Goal: Use online tool/utility: Utilize a website feature to perform a specific function

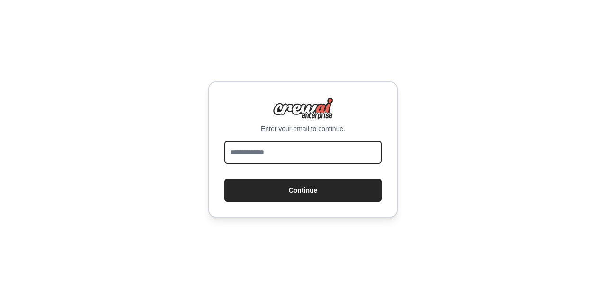
click at [302, 147] on input "email" at bounding box center [303, 152] width 157 height 23
type input "**********"
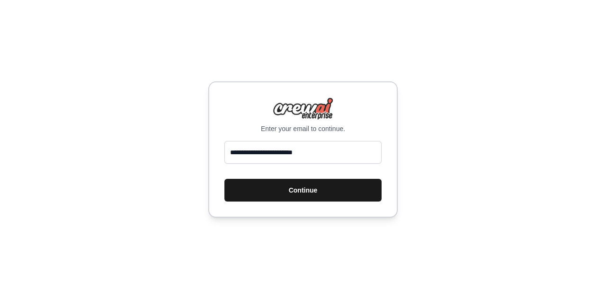
click at [298, 188] on button "Continue" at bounding box center [303, 190] width 157 height 23
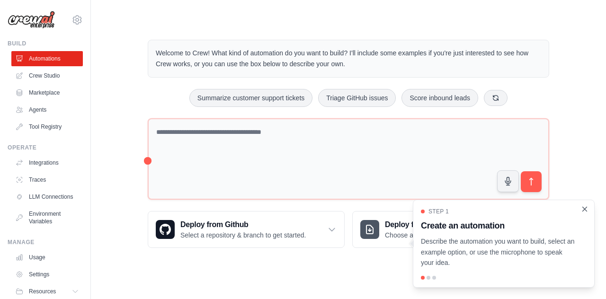
click at [582, 209] on icon "Close walkthrough" at bounding box center [585, 209] width 9 height 9
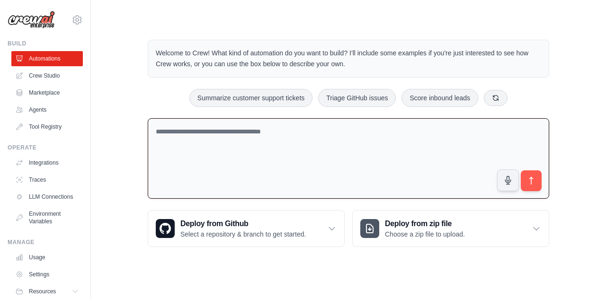
click at [265, 146] on textarea at bounding box center [349, 158] width 402 height 81
paste textarea "**********"
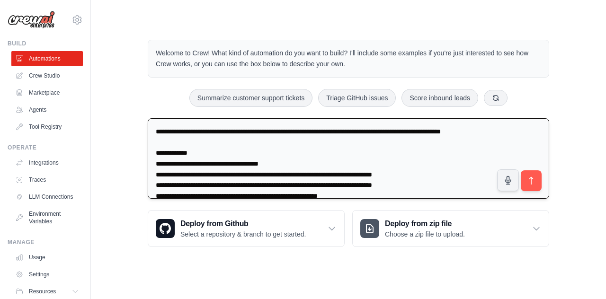
scroll to position [45, 0]
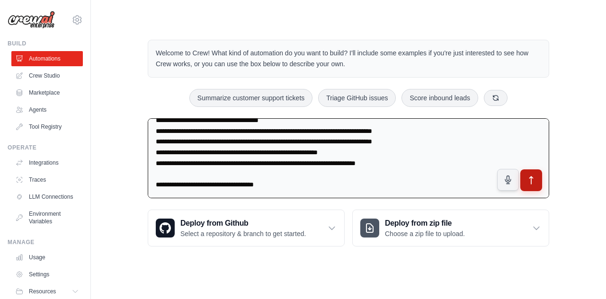
type textarea "**********"
click at [530, 186] on button "submit" at bounding box center [532, 181] width 22 height 22
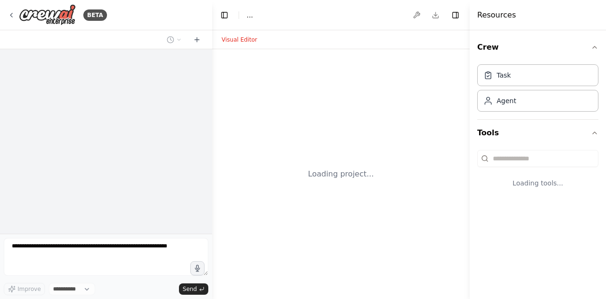
select select "****"
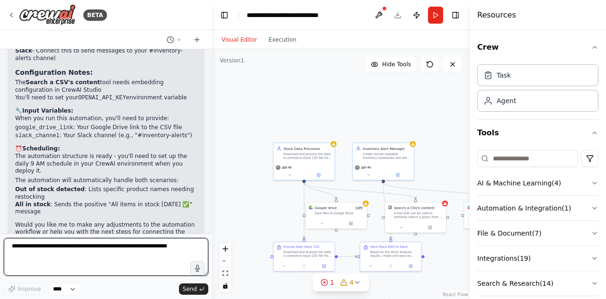
scroll to position [1075, 0]
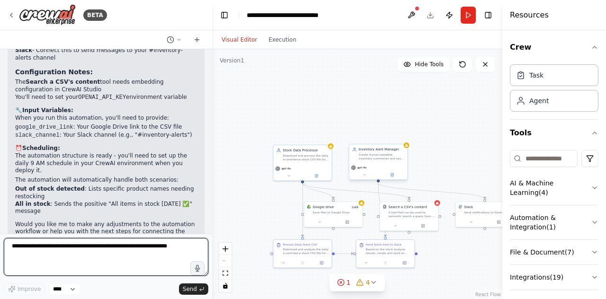
drag, startPoint x: 470, startPoint y: 167, endPoint x: 401, endPoint y: 157, distance: 70.0
click at [547, 160] on div "Resources Crew Task Agent Tools AI & Machine Learning ( 4 ) Automation & Integr…" at bounding box center [555, 149] width 104 height 299
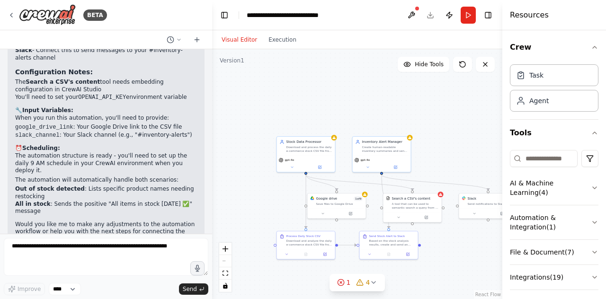
drag, startPoint x: 212, startPoint y: 153, endPoint x: 217, endPoint y: 145, distance: 9.5
click at [217, 145] on div ".deletable-edge-delete-btn { width: 20px; height: 20px; border: 0px solid #ffff…" at bounding box center [357, 174] width 290 height 250
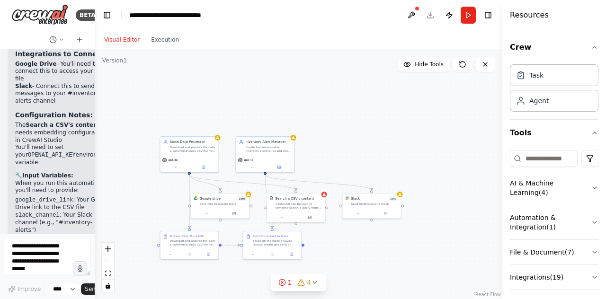
scroll to position [1822, 0]
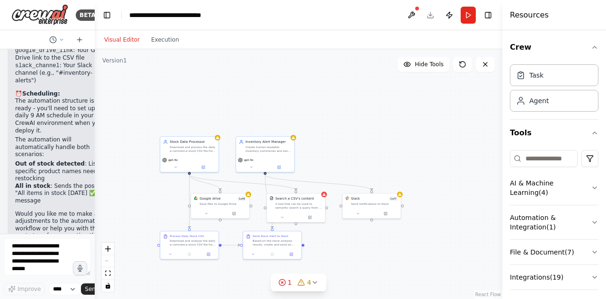
drag, startPoint x: 210, startPoint y: 61, endPoint x: 94, endPoint y: 75, distance: 116.9
click at [94, 75] on div at bounding box center [93, 149] width 4 height 299
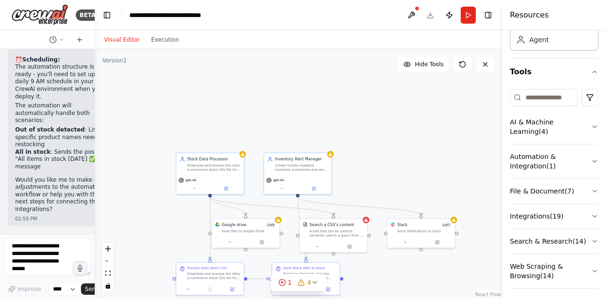
scroll to position [1741, 0]
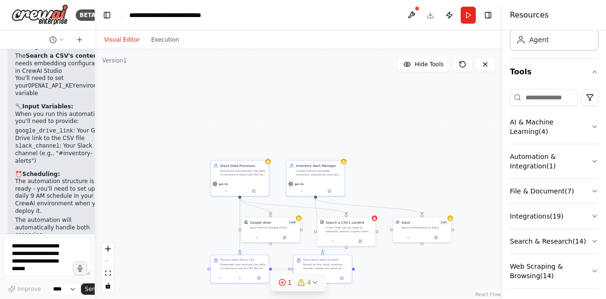
click at [314, 279] on icon at bounding box center [315, 283] width 8 height 8
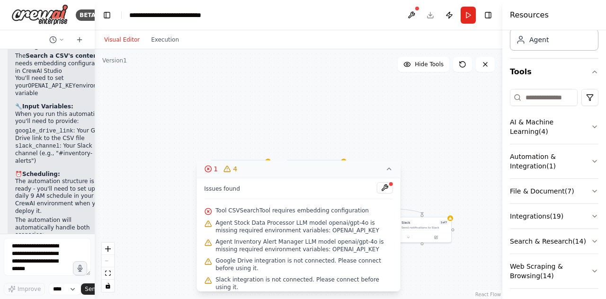
click at [390, 171] on icon at bounding box center [390, 169] width 8 height 8
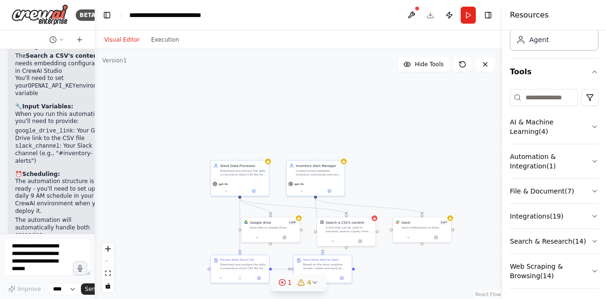
click at [316, 284] on icon at bounding box center [315, 283] width 8 height 8
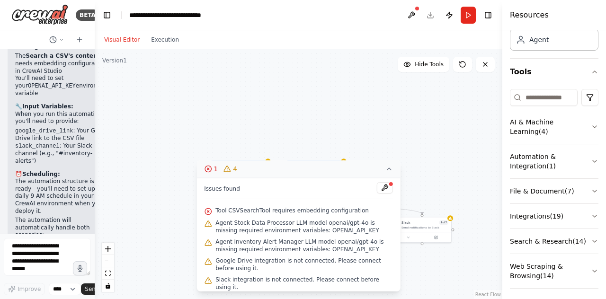
click at [388, 173] on icon at bounding box center [390, 169] width 8 height 8
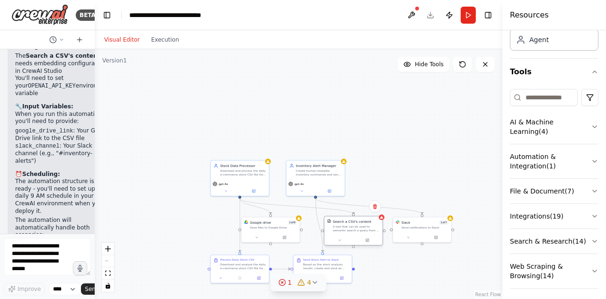
drag, startPoint x: 356, startPoint y: 235, endPoint x: 355, endPoint y: 226, distance: 9.1
click at [355, 226] on div "Search a CSV's content A tool that can be used to semantic search a query from …" at bounding box center [354, 226] width 58 height 19
drag, startPoint x: 355, startPoint y: 226, endPoint x: 362, endPoint y: 223, distance: 7.7
click at [362, 223] on div "A tool that can be used to semantic search a query from a CSV's content." at bounding box center [361, 224] width 47 height 8
click at [377, 142] on div ".deletable-edge-delete-btn { width: 20px; height: 20px; border: 0px solid #ffff…" at bounding box center [299, 174] width 408 height 250
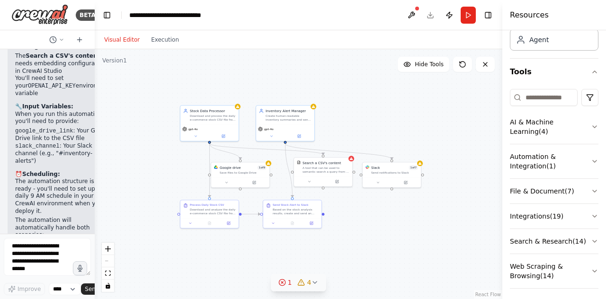
drag, startPoint x: 388, startPoint y: 154, endPoint x: 357, endPoint y: 99, distance: 62.8
click at [357, 99] on div ".deletable-edge-delete-btn { width: 20px; height: 20px; border: 0px solid #ffff…" at bounding box center [299, 174] width 408 height 250
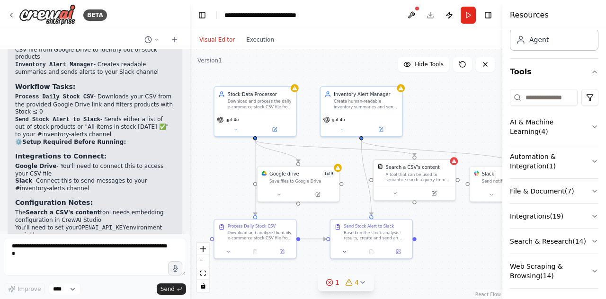
scroll to position [1077, 0]
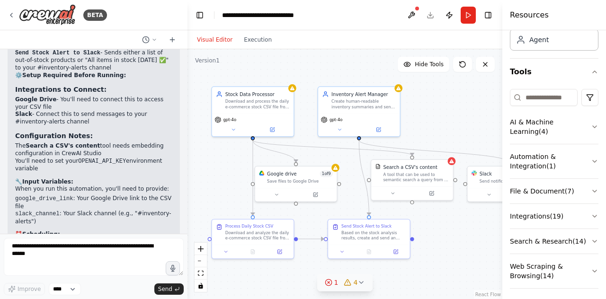
drag, startPoint x: 92, startPoint y: 106, endPoint x: 188, endPoint y: 102, distance: 95.8
click at [188, 102] on div "BETA You are an automation agent that monitors my daily e-commerce stock CSV fi…" at bounding box center [303, 149] width 606 height 299
click at [257, 45] on button "Execution" at bounding box center [257, 39] width 39 height 11
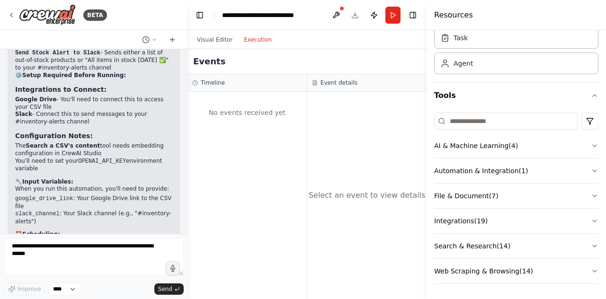
scroll to position [36, 0]
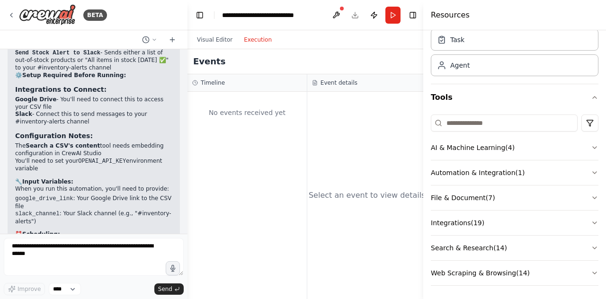
drag, startPoint x: 503, startPoint y: 93, endPoint x: 424, endPoint y: 96, distance: 79.2
click at [424, 96] on div at bounding box center [426, 149] width 4 height 299
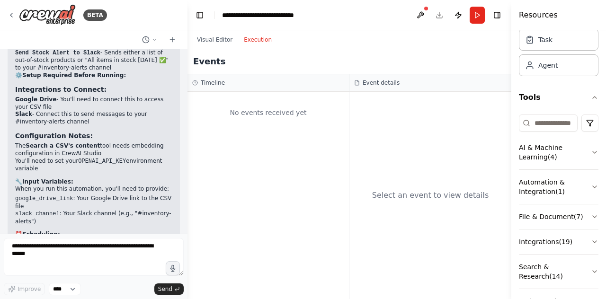
drag, startPoint x: 425, startPoint y: 151, endPoint x: 515, endPoint y: 154, distance: 90.5
click at [515, 154] on div "Resources Crew Task Agent Tools AI & Machine Learning ( 4 ) Automation & Integr…" at bounding box center [559, 149] width 95 height 299
click at [421, 14] on button at bounding box center [420, 15] width 15 height 17
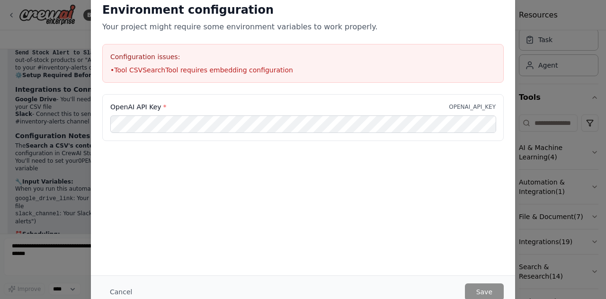
click at [421, 16] on h2 "Environment configuration" at bounding box center [303, 9] width 402 height 15
click at [556, 150] on div "Environment configuration Your project might require some environment variables…" at bounding box center [303, 149] width 606 height 299
click at [117, 290] on button "Cancel" at bounding box center [120, 292] width 37 height 17
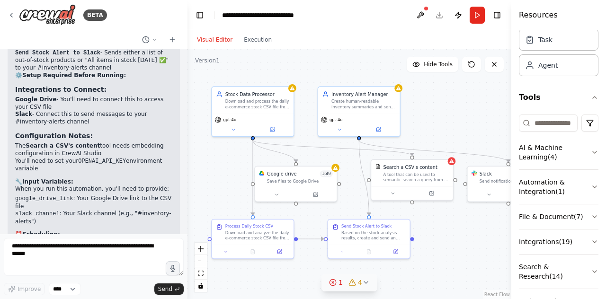
click at [214, 39] on button "Visual Editor" at bounding box center [214, 39] width 47 height 11
click at [201, 15] on button "Toggle Left Sidebar" at bounding box center [199, 15] width 13 height 13
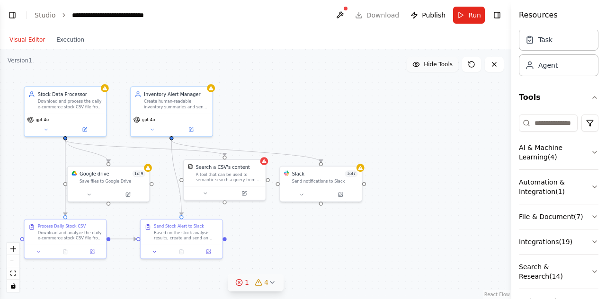
click at [443, 65] on span "Hide Tools" at bounding box center [438, 65] width 29 height 8
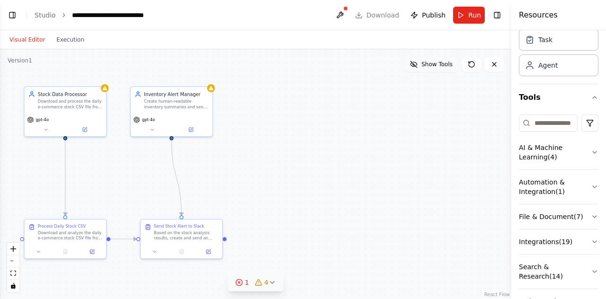
click at [434, 65] on span "Show Tools" at bounding box center [437, 65] width 31 height 8
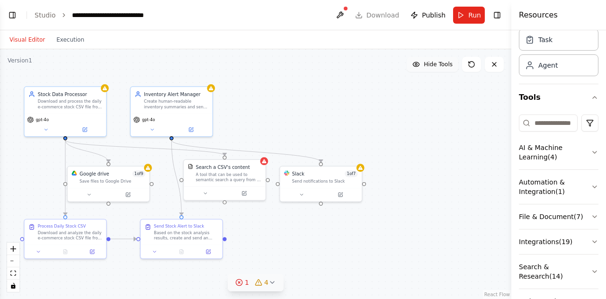
click at [434, 65] on span "Hide Tools" at bounding box center [438, 65] width 29 height 8
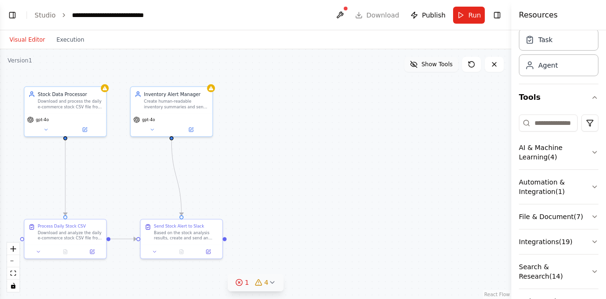
click at [434, 65] on span "Show Tools" at bounding box center [437, 65] width 31 height 8
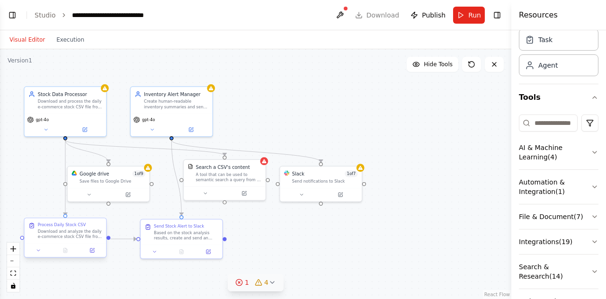
click at [69, 235] on div "Download and analyze the daily e-commerce stock CSV file from the Google Drive …" at bounding box center [70, 234] width 64 height 10
click at [35, 253] on button at bounding box center [38, 251] width 23 height 8
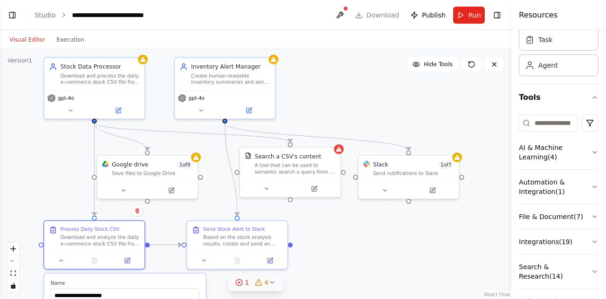
drag, startPoint x: 319, startPoint y: 243, endPoint x: 441, endPoint y: 226, distance: 122.5
click at [441, 226] on div ".deletable-edge-delete-btn { width: 20px; height: 20px; border: 0px solid #ffff…" at bounding box center [256, 174] width 512 height 250
click at [63, 266] on div at bounding box center [94, 259] width 100 height 17
click at [62, 264] on div at bounding box center [94, 259] width 100 height 17
click at [61, 256] on icon at bounding box center [61, 259] width 7 height 7
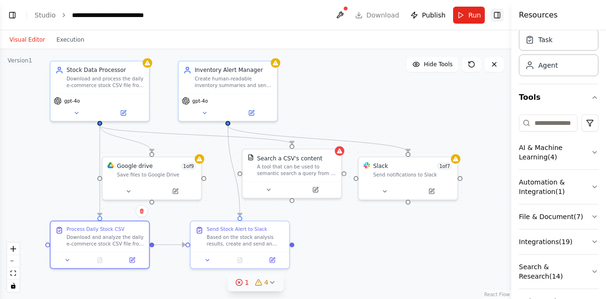
click at [497, 16] on button "Toggle Right Sidebar" at bounding box center [497, 15] width 13 height 13
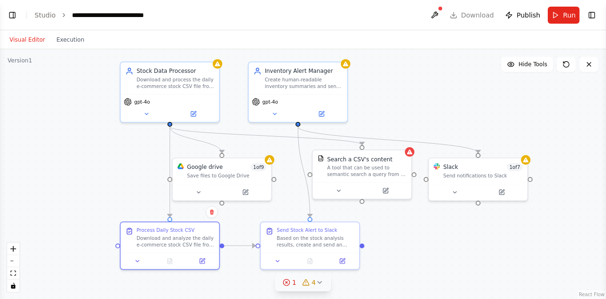
drag, startPoint x: 360, startPoint y: 263, endPoint x: 430, endPoint y: 264, distance: 70.1
click at [430, 264] on div ".deletable-edge-delete-btn { width: 20px; height: 20px; border: 0px solid #ffff…" at bounding box center [303, 174] width 606 height 250
click at [583, 70] on button at bounding box center [589, 64] width 19 height 15
click at [597, 71] on button at bounding box center [589, 64] width 19 height 15
click at [589, 63] on icon at bounding box center [590, 65] width 8 height 8
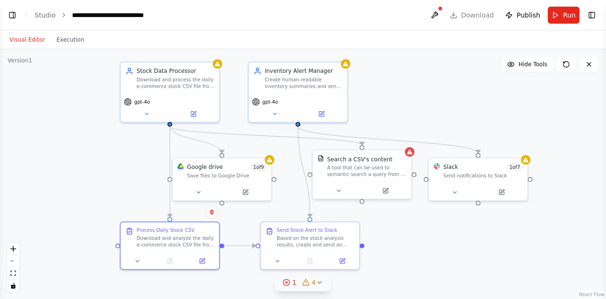
click at [546, 177] on div ".deletable-edge-delete-btn { width: 20px; height: 20px; border: 0px solid #ffff…" at bounding box center [303, 174] width 606 height 250
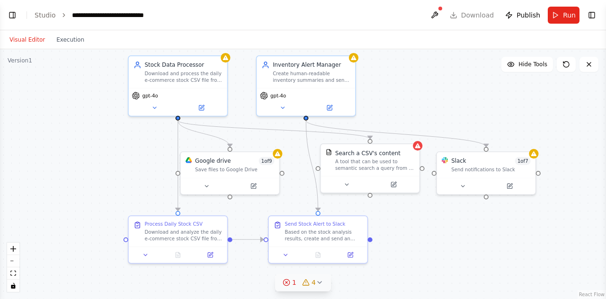
drag, startPoint x: 559, startPoint y: 199, endPoint x: 567, endPoint y: 193, distance: 10.1
click at [567, 193] on div ".deletable-edge-delete-btn { width: 20px; height: 20px; border: 0px solid #ffff…" at bounding box center [303, 174] width 606 height 250
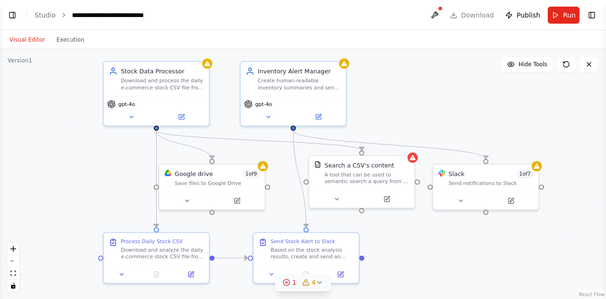
drag, startPoint x: 567, startPoint y: 193, endPoint x: 572, endPoint y: 208, distance: 16.0
click at [572, 208] on div ".deletable-edge-delete-btn { width: 20px; height: 20px; border: 0px solid #ffff…" at bounding box center [303, 174] width 606 height 250
drag, startPoint x: 321, startPoint y: 280, endPoint x: 504, endPoint y: 252, distance: 184.6
click at [504, 252] on div ".deletable-edge-delete-btn { width: 20px; height: 20px; border: 0px solid #ffff…" at bounding box center [303, 174] width 606 height 250
click at [526, 17] on span "Publish" at bounding box center [529, 14] width 24 height 9
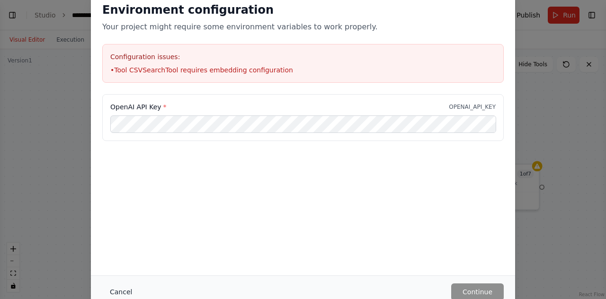
click at [111, 289] on button "Cancel" at bounding box center [120, 292] width 37 height 17
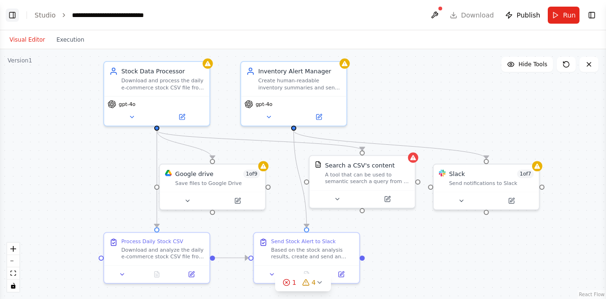
click at [11, 15] on button "Toggle Left Sidebar" at bounding box center [12, 15] width 13 height 13
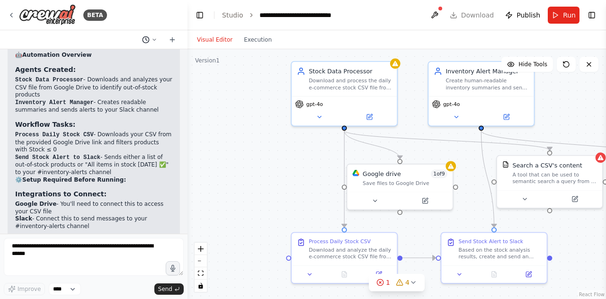
scroll to position [969, 0]
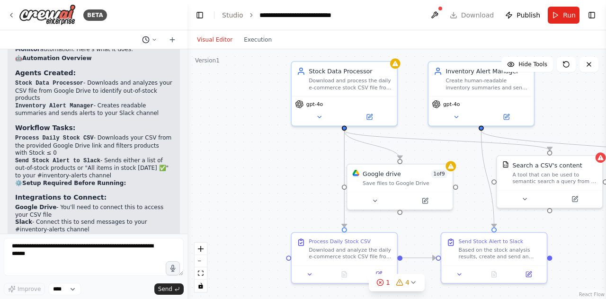
click at [151, 41] on button at bounding box center [149, 39] width 23 height 11
click at [153, 41] on div at bounding box center [94, 149] width 188 height 299
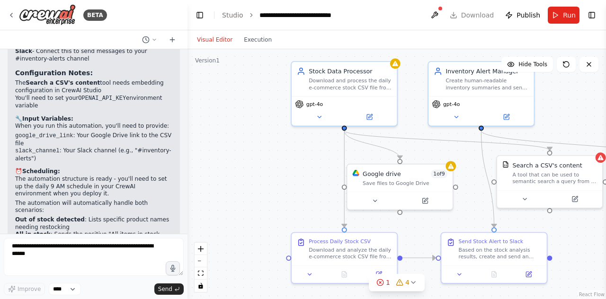
scroll to position [1148, 0]
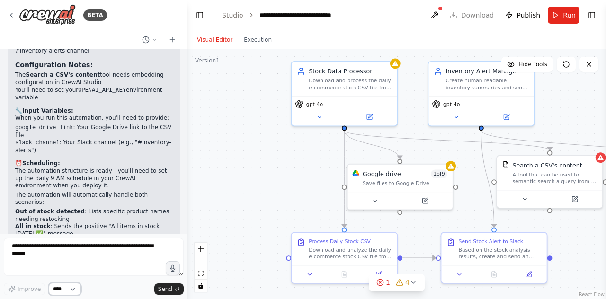
click at [71, 286] on select "****" at bounding box center [65, 289] width 32 height 12
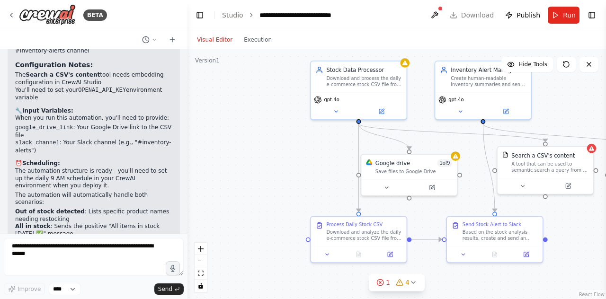
drag, startPoint x: 317, startPoint y: 17, endPoint x: 273, endPoint y: 83, distance: 79.5
click at [273, 83] on div ".deletable-edge-delete-btn { width: 20px; height: 20px; border: 0px solid #ffff…" at bounding box center [397, 174] width 419 height 250
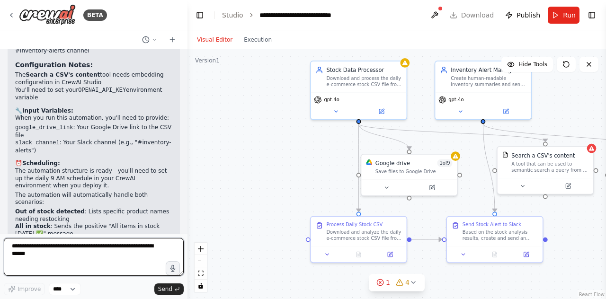
click at [71, 271] on textarea at bounding box center [94, 257] width 180 height 38
type textarea "**********"
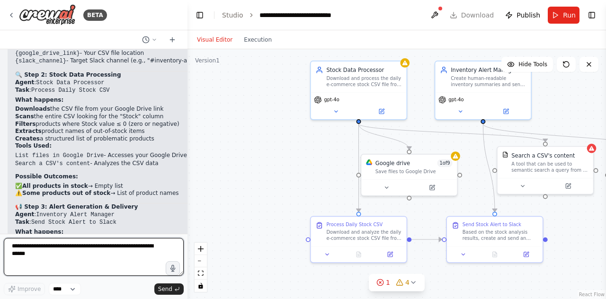
scroll to position [1493, 0]
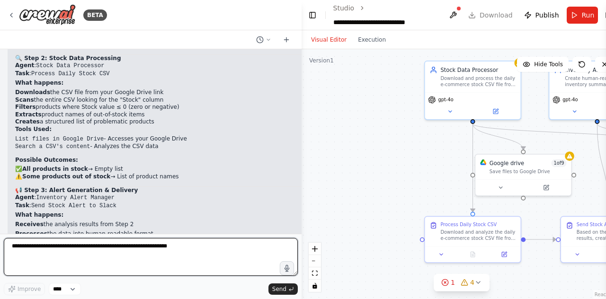
drag, startPoint x: 186, startPoint y: 156, endPoint x: 302, endPoint y: 156, distance: 116.1
click at [302, 156] on div "BETA You are an automation agent that monitors my daily e-commerce stock CSV fi…" at bounding box center [303, 149] width 606 height 299
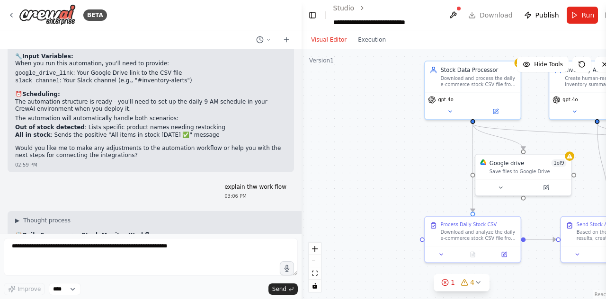
scroll to position [1081, 0]
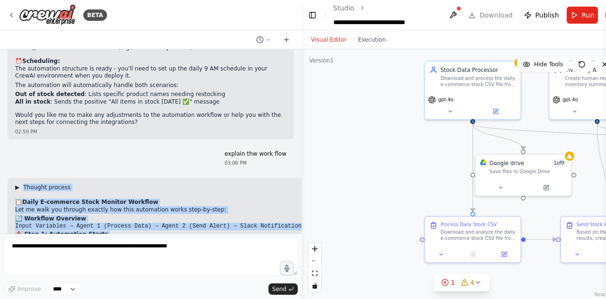
drag, startPoint x: 36, startPoint y: 213, endPoint x: 24, endPoint y: 153, distance: 60.8
copy div "▶ Loremip dolorsi 📋 Ametc A-elitsedd Eiusm Tempori Utlabore Etd ma aliq eni adm…"
click at [19, 184] on span "▶" at bounding box center [17, 188] width 4 height 8
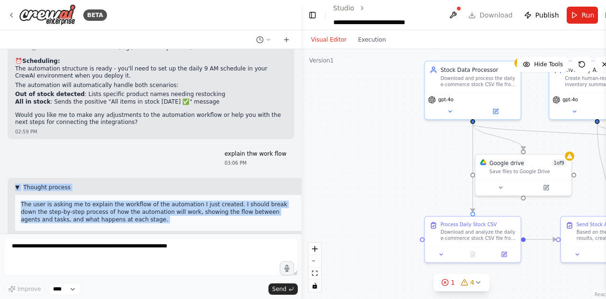
click at [18, 184] on span "▼" at bounding box center [17, 188] width 4 height 8
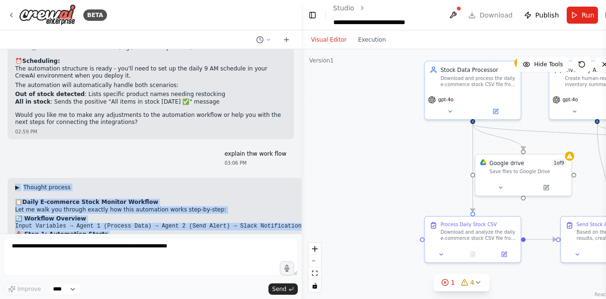
click at [18, 184] on span "▶" at bounding box center [17, 188] width 4 height 8
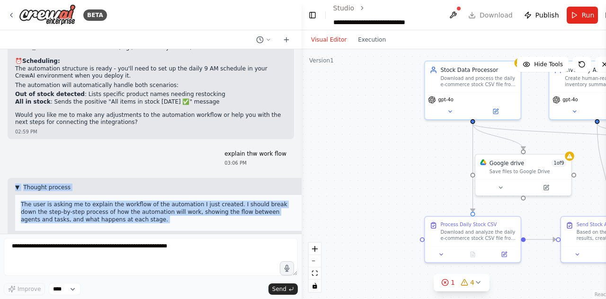
click at [18, 184] on span "▼" at bounding box center [17, 188] width 4 height 8
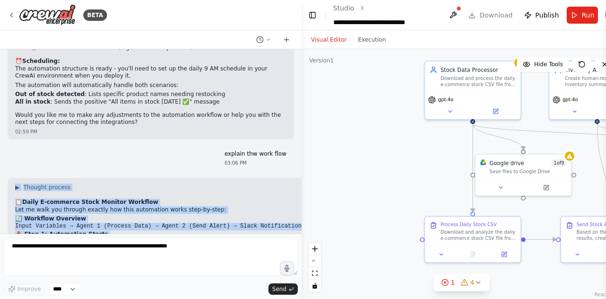
click at [371, 143] on div ".deletable-edge-delete-btn { width: 20px; height: 20px; border: 0px solid #ffff…" at bounding box center [462, 174] width 320 height 250
